Goal: Task Accomplishment & Management: Use online tool/utility

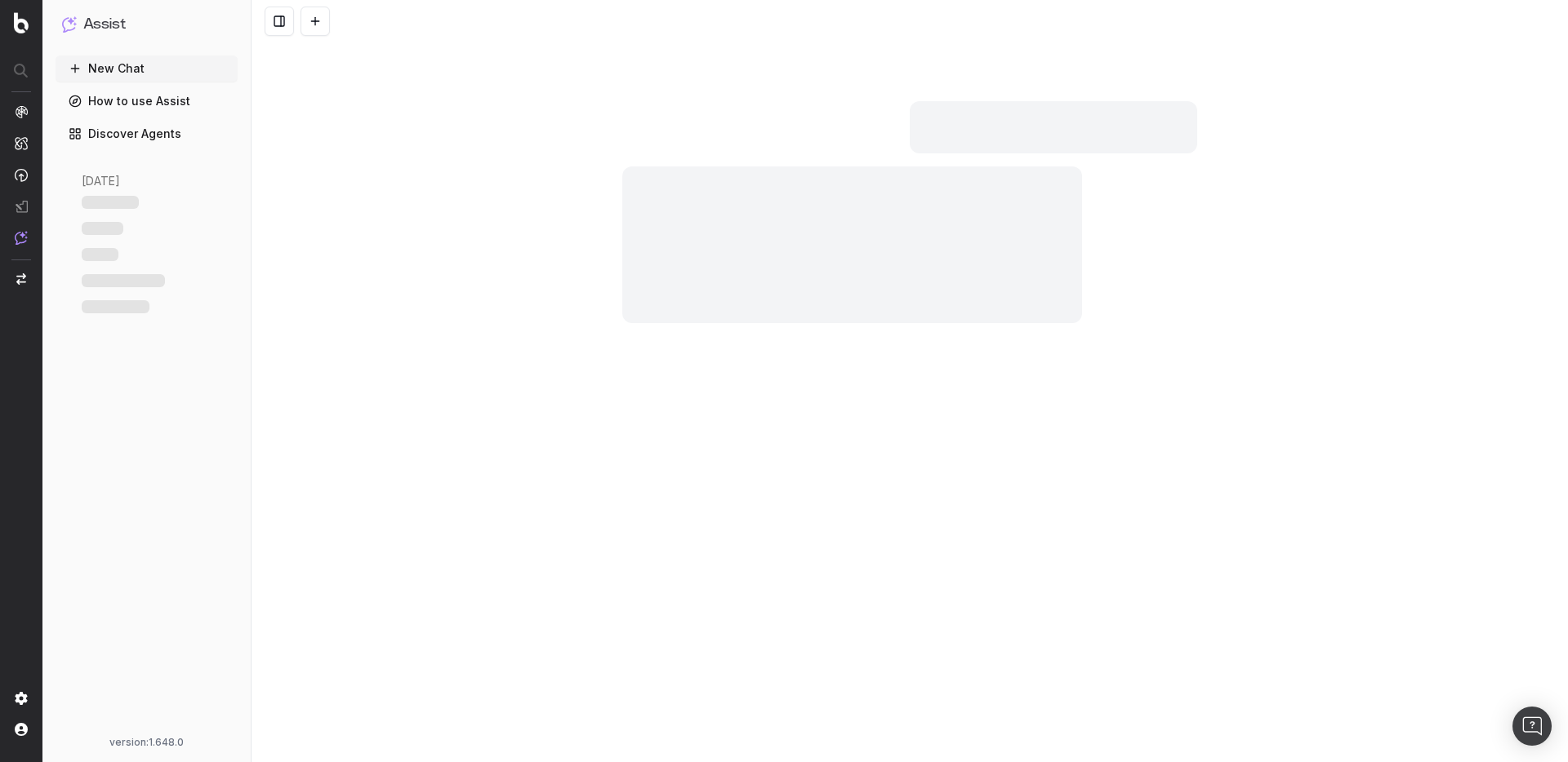
click at [167, 138] on link "Discover Agents" at bounding box center [147, 134] width 182 height 26
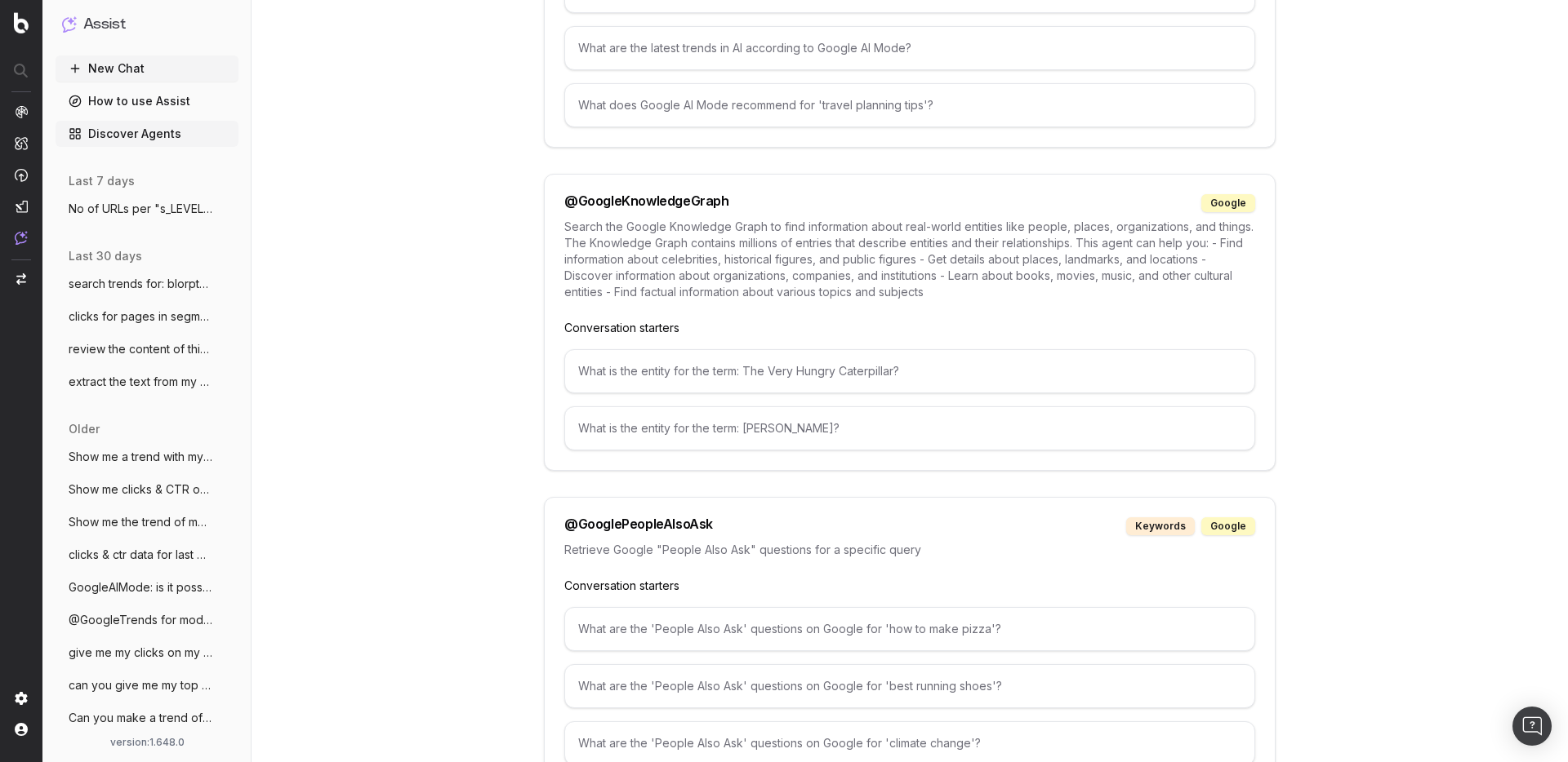
scroll to position [1564, 0]
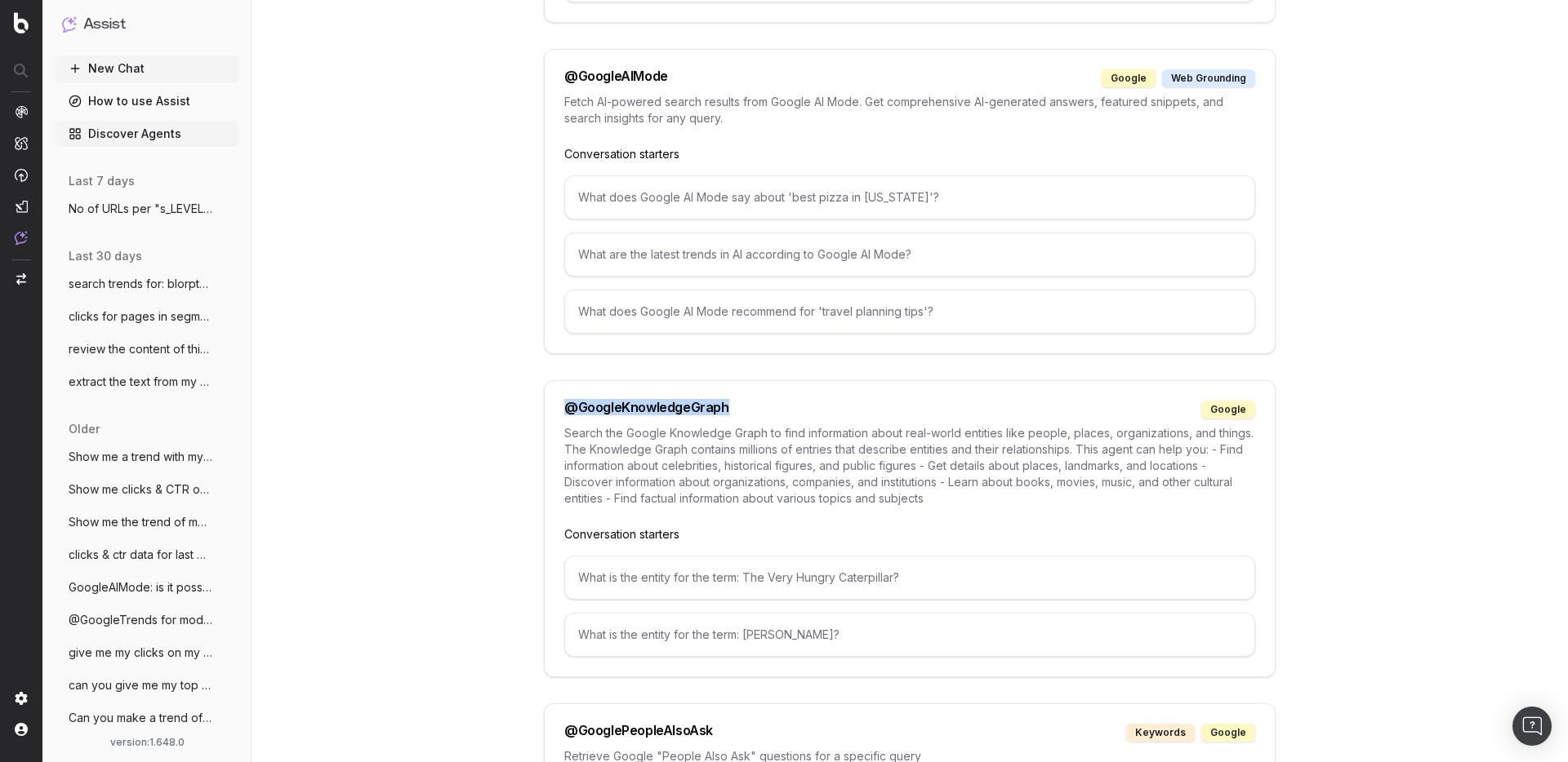
drag, startPoint x: 777, startPoint y: 410, endPoint x: 563, endPoint y: 410, distance: 214.0
click at [564, 410] on div "@ GoogleKnowledgeGraph google" at bounding box center [909, 410] width 691 height 18
copy div "@ GoogleKnowledgeGraph"
